Goal: Task Accomplishment & Management: Manage account settings

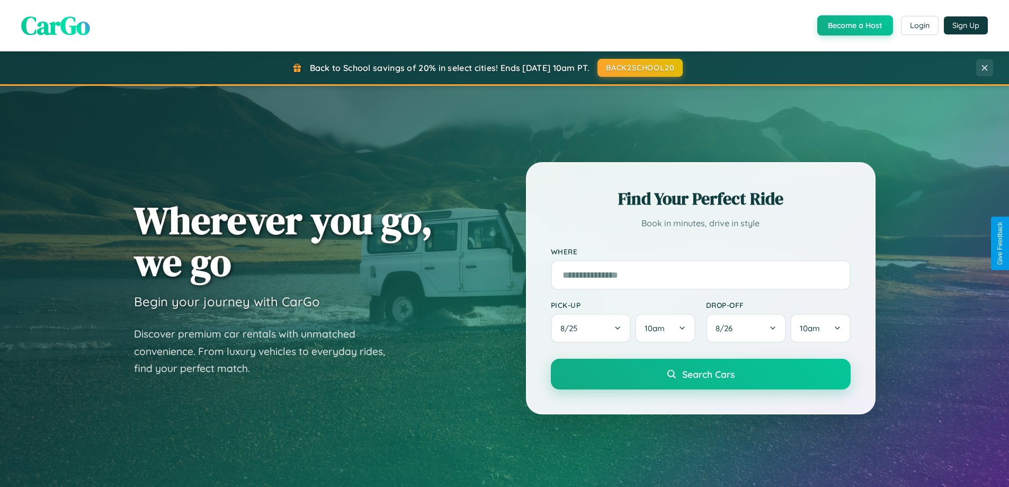
scroll to position [729, 0]
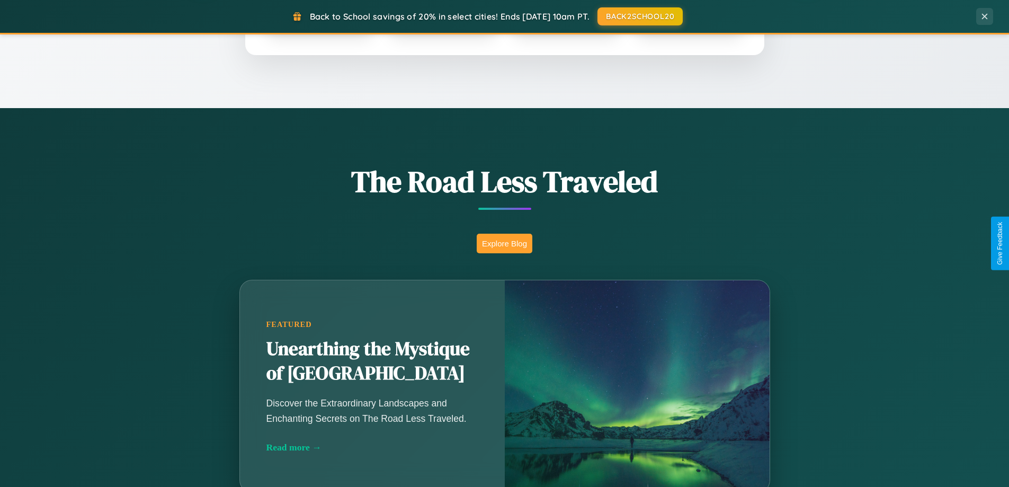
click at [504, 243] on button "Explore Blog" at bounding box center [505, 244] width 56 height 20
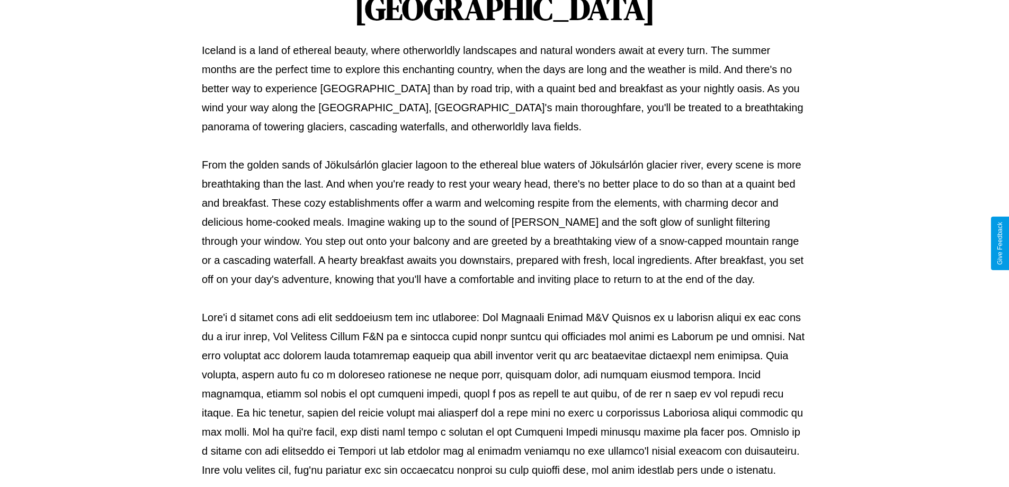
scroll to position [343, 0]
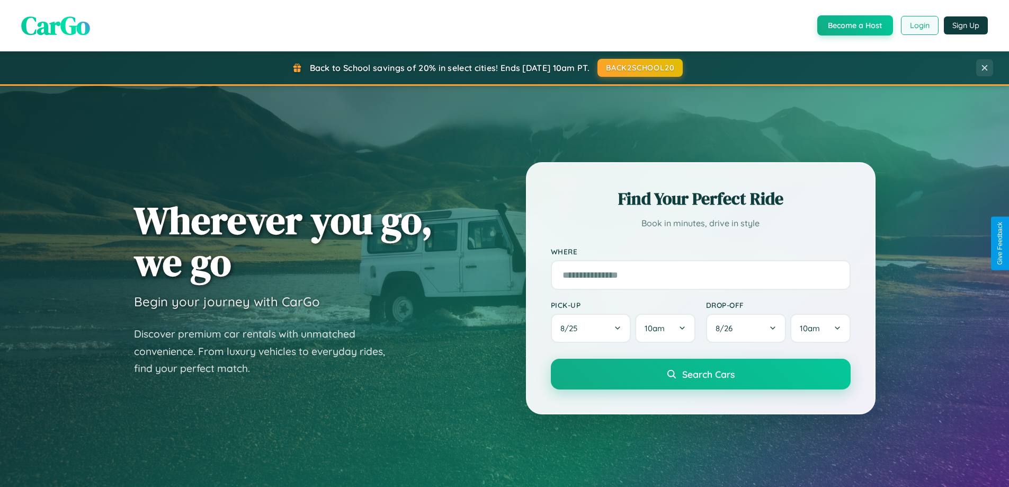
click at [919, 25] on button "Login" at bounding box center [920, 25] width 38 height 19
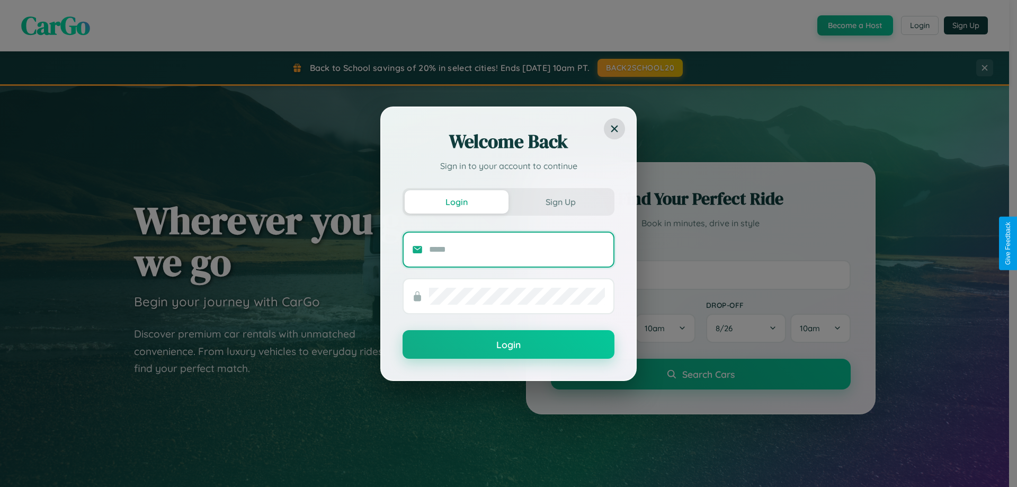
click at [517, 249] on input "text" at bounding box center [517, 249] width 176 height 17
type input "**********"
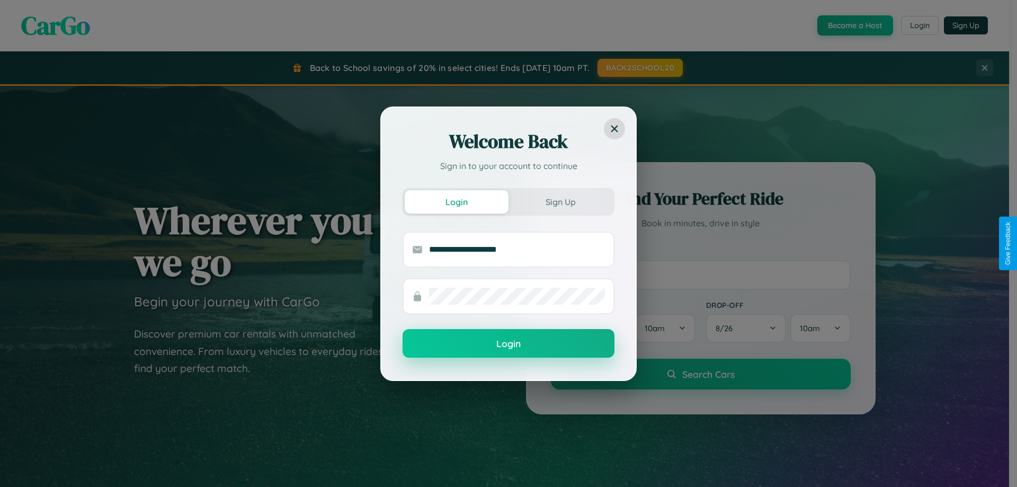
click at [508, 344] on button "Login" at bounding box center [508, 343] width 212 height 29
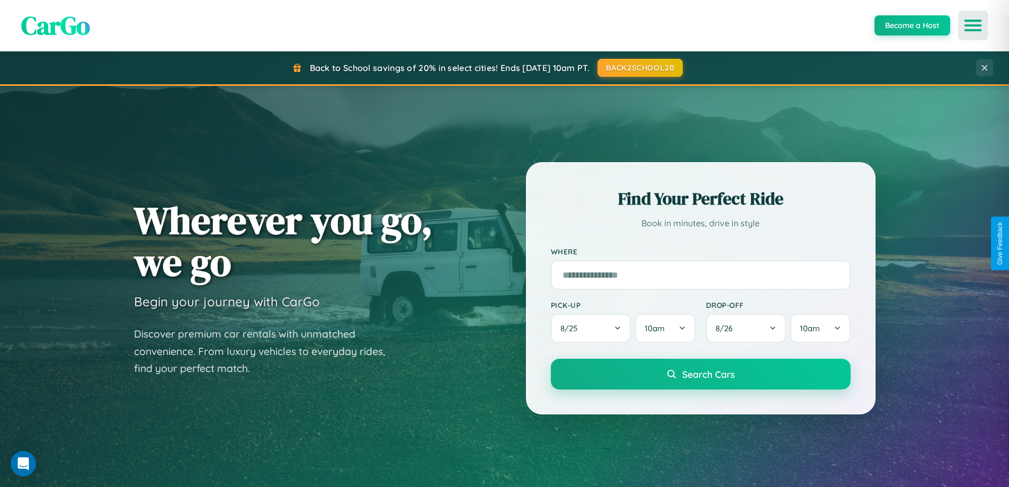
click at [973, 25] on icon "Open menu" at bounding box center [972, 26] width 15 height 10
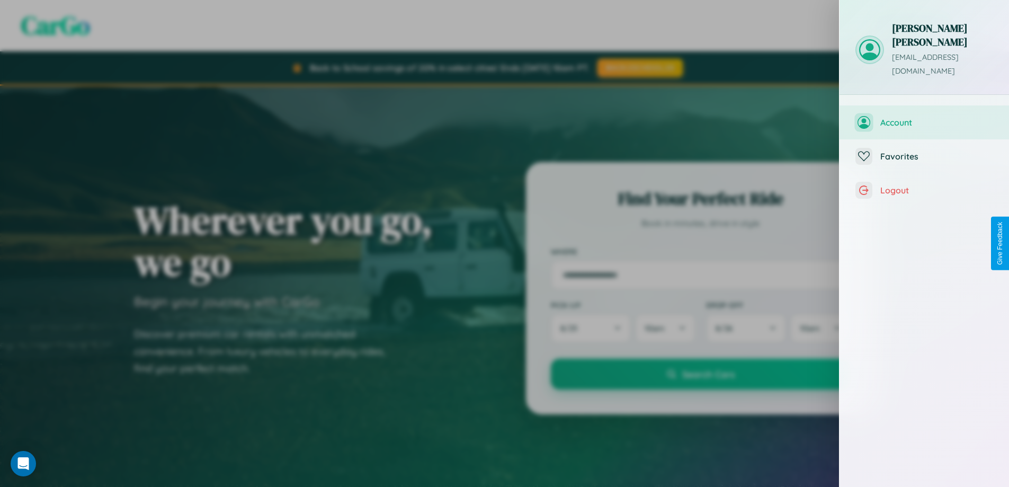
click at [924, 117] on span "Account" at bounding box center [936, 122] width 113 height 11
